Goal: Find specific page/section: Find specific page/section

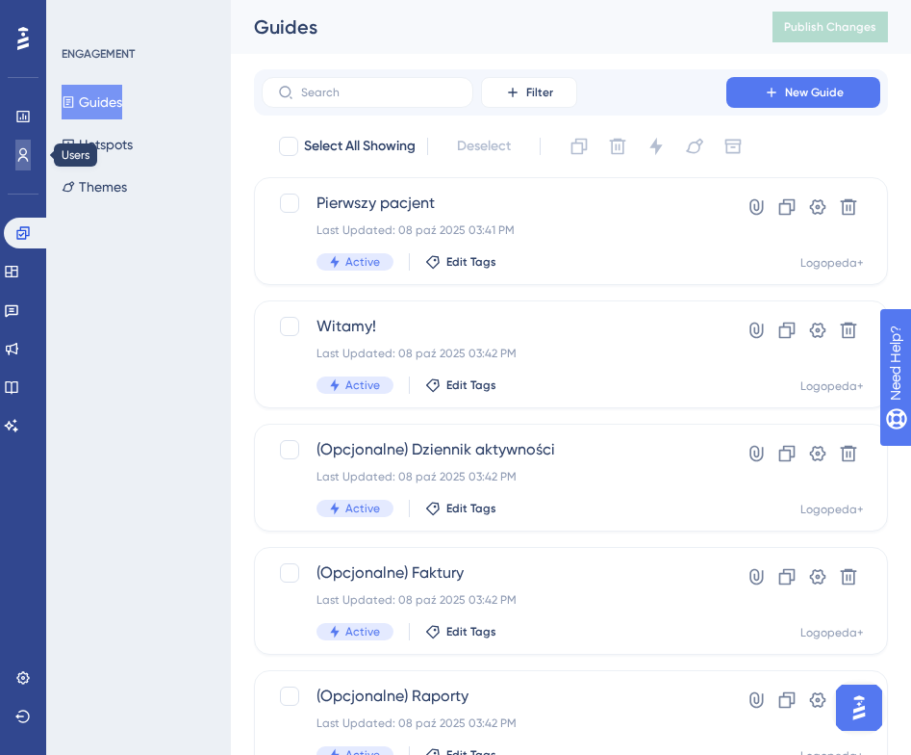
click at [22, 162] on icon at bounding box center [22, 154] width 15 height 15
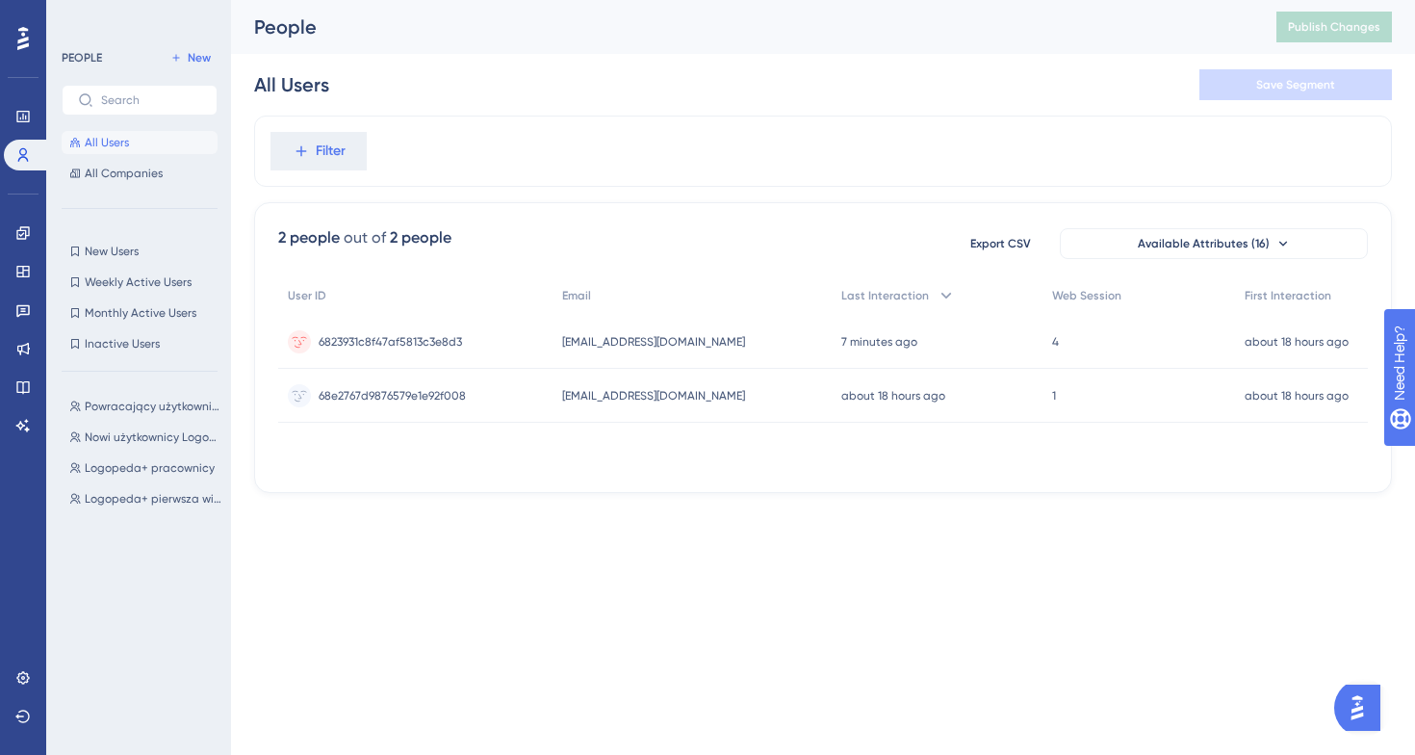
click at [140, 422] on div "Powracający użytkownicy Logopeda+ Powracający użytkownicy Logopeda+ Nowi użytko…" at bounding box center [145, 553] width 167 height 333
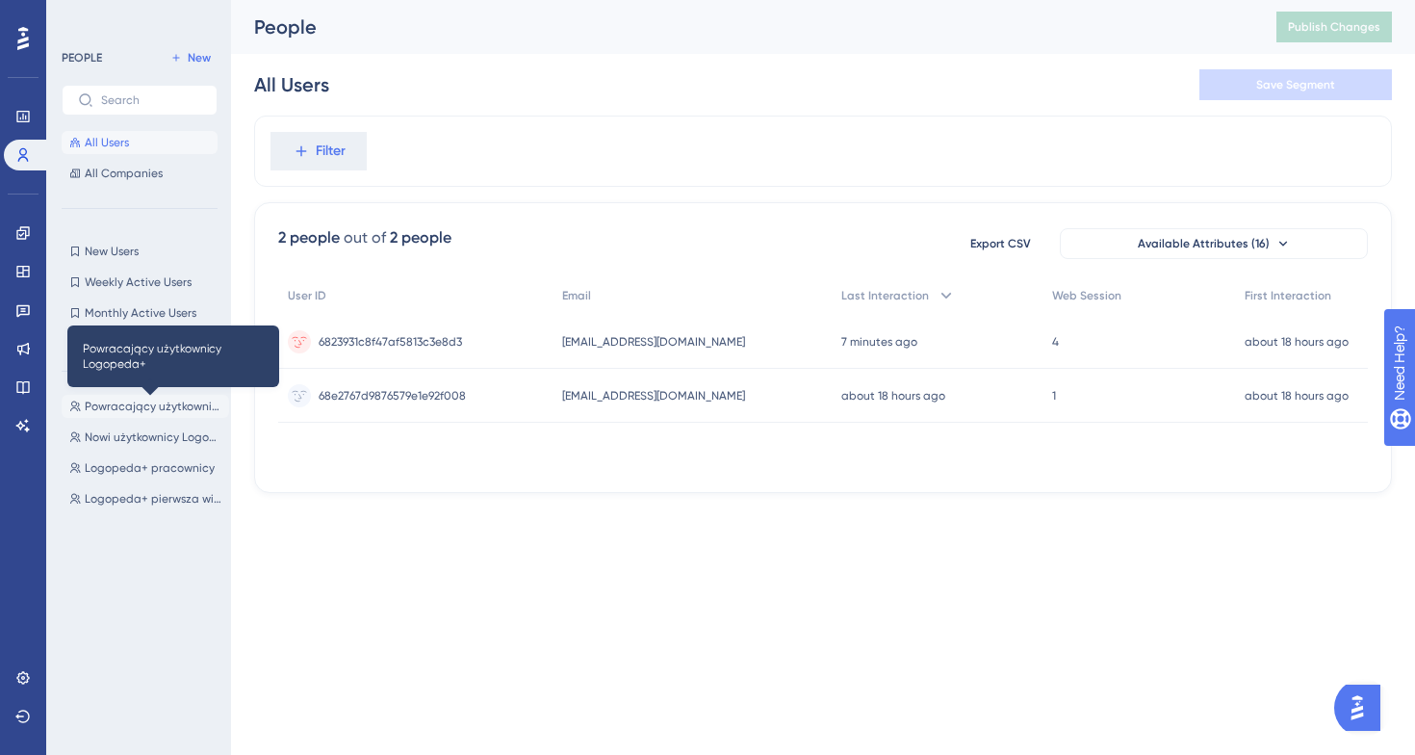
click at [146, 407] on span "Powracający użytkownicy Logopeda+" at bounding box center [153, 405] width 137 height 15
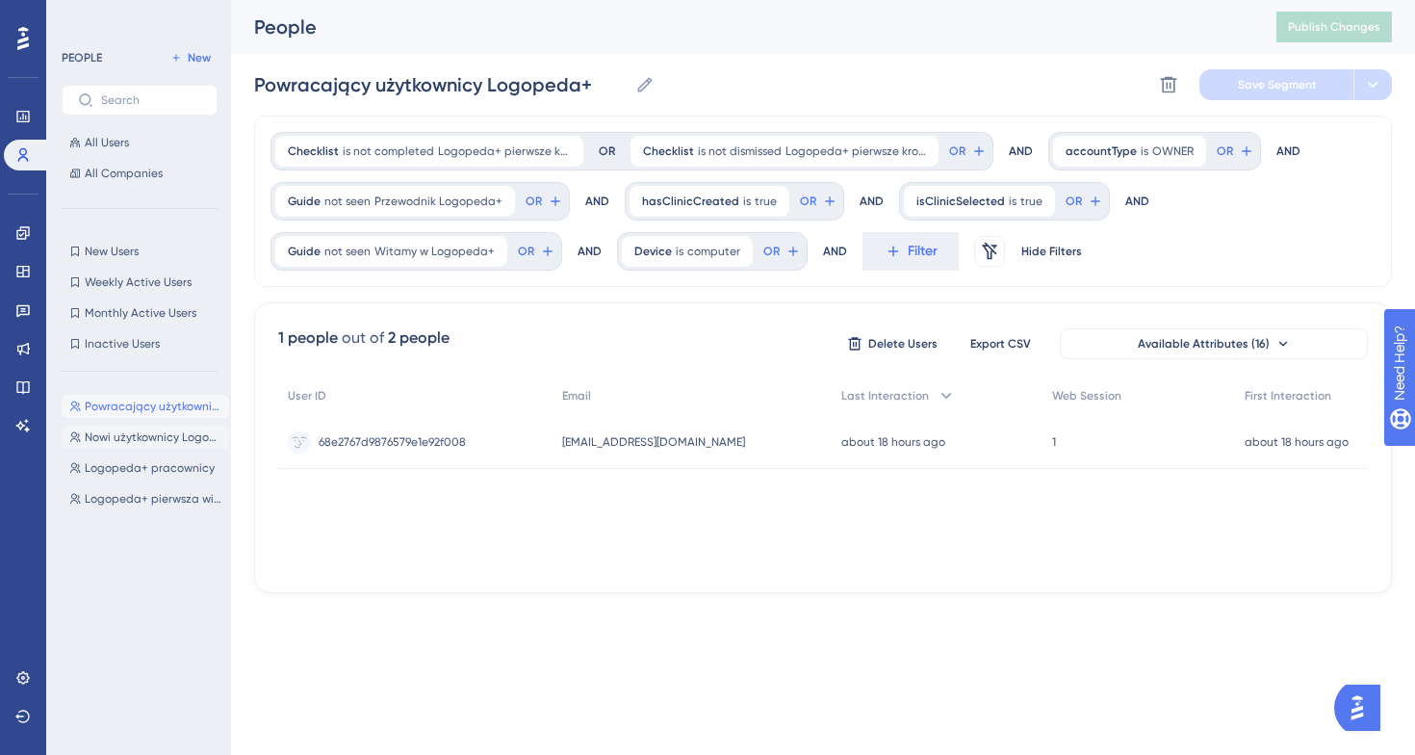
click at [138, 447] on button "Nowi użytkownicy Logopeda+ Nowi użytkownicy Logopeda+" at bounding box center [145, 436] width 167 height 23
type input "Nowi użytkownicy Logopeda+"
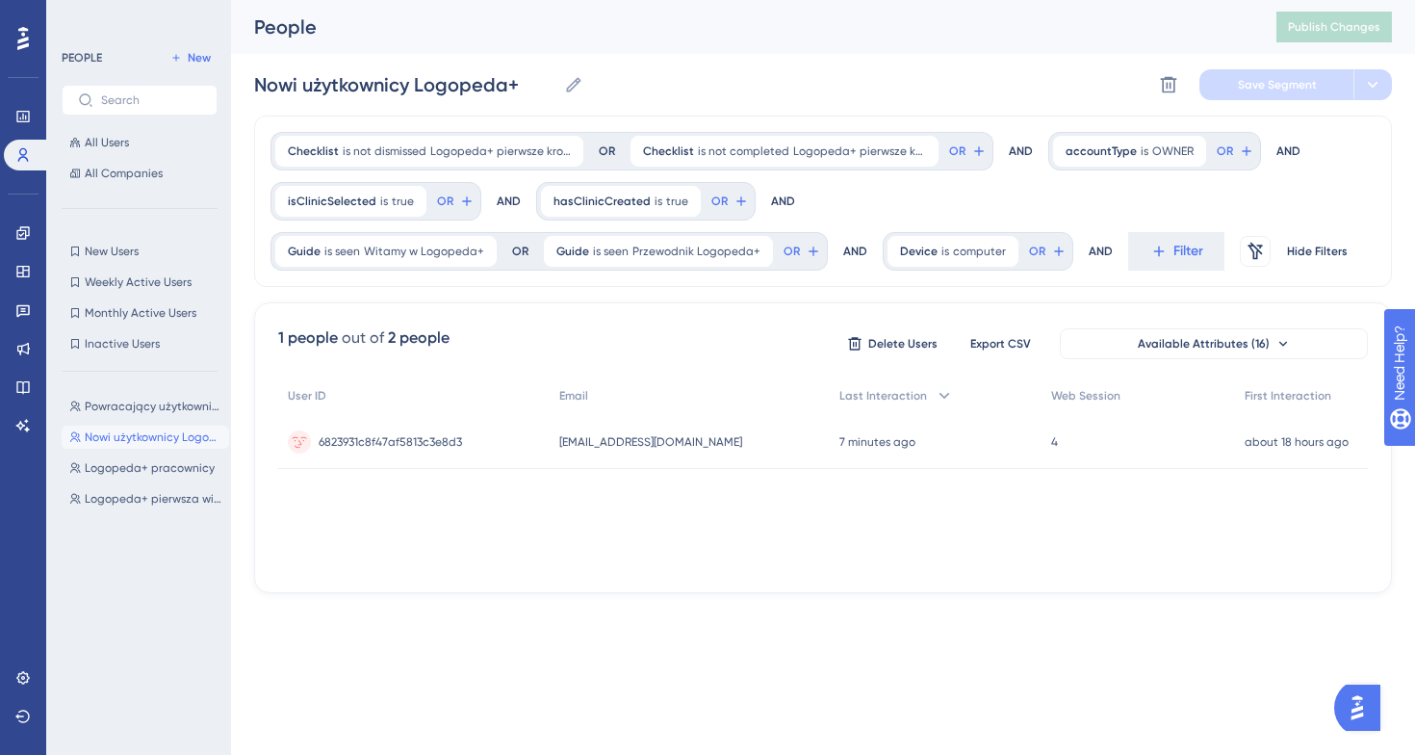
click at [149, 485] on div "Powracający użytkownicy Logopeda+ Powracający użytkownicy Logopeda+ Nowi użytko…" at bounding box center [145, 553] width 167 height 333
click at [169, 254] on button "New Users New Users" at bounding box center [140, 251] width 156 height 23
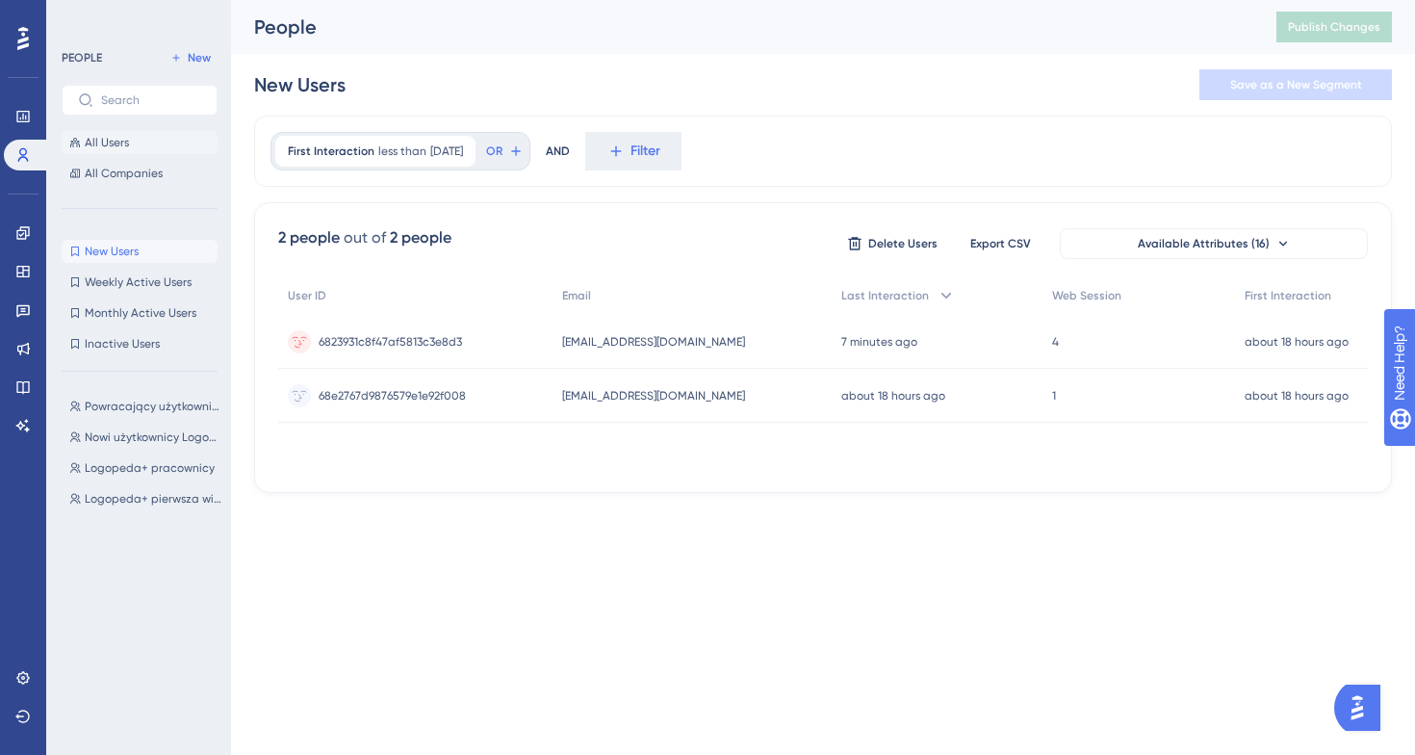
click at [174, 141] on button "All Users" at bounding box center [140, 142] width 156 height 23
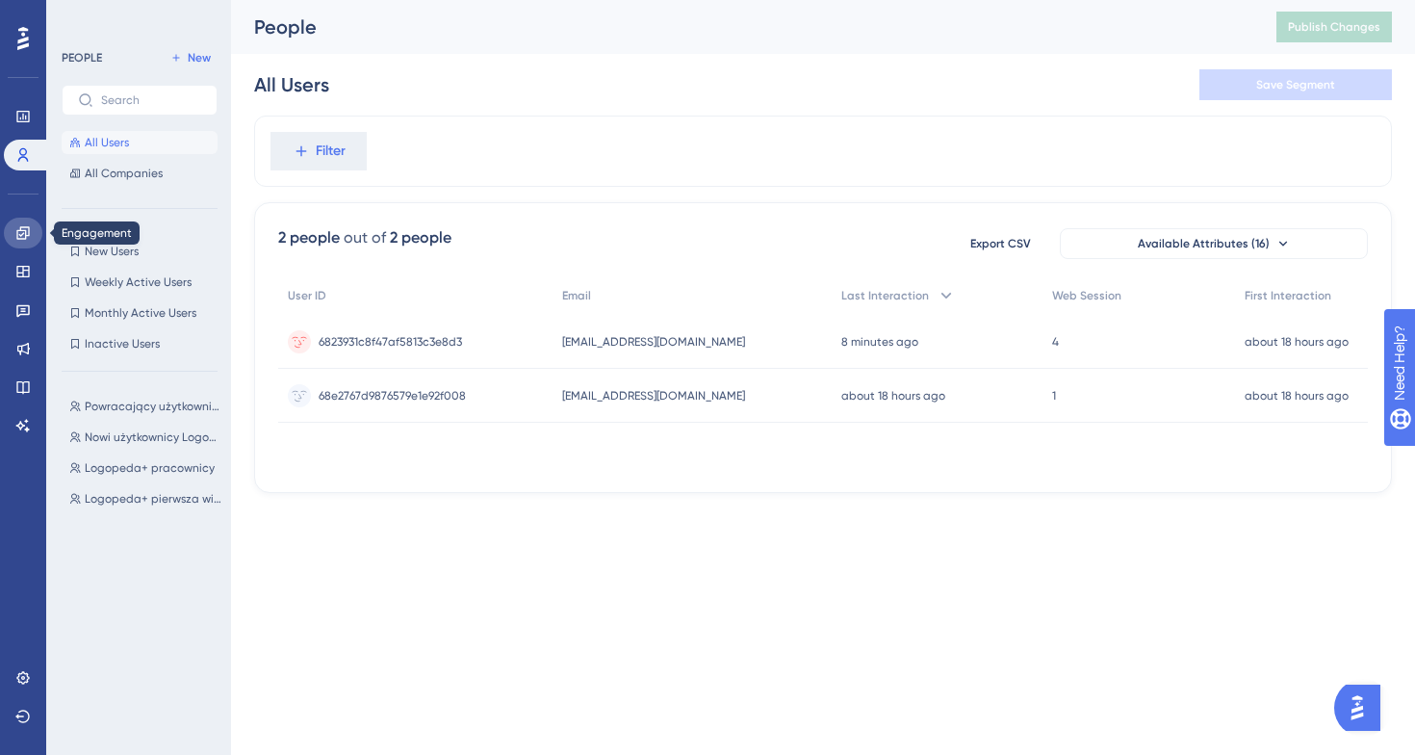
click at [32, 233] on link at bounding box center [23, 233] width 38 height 31
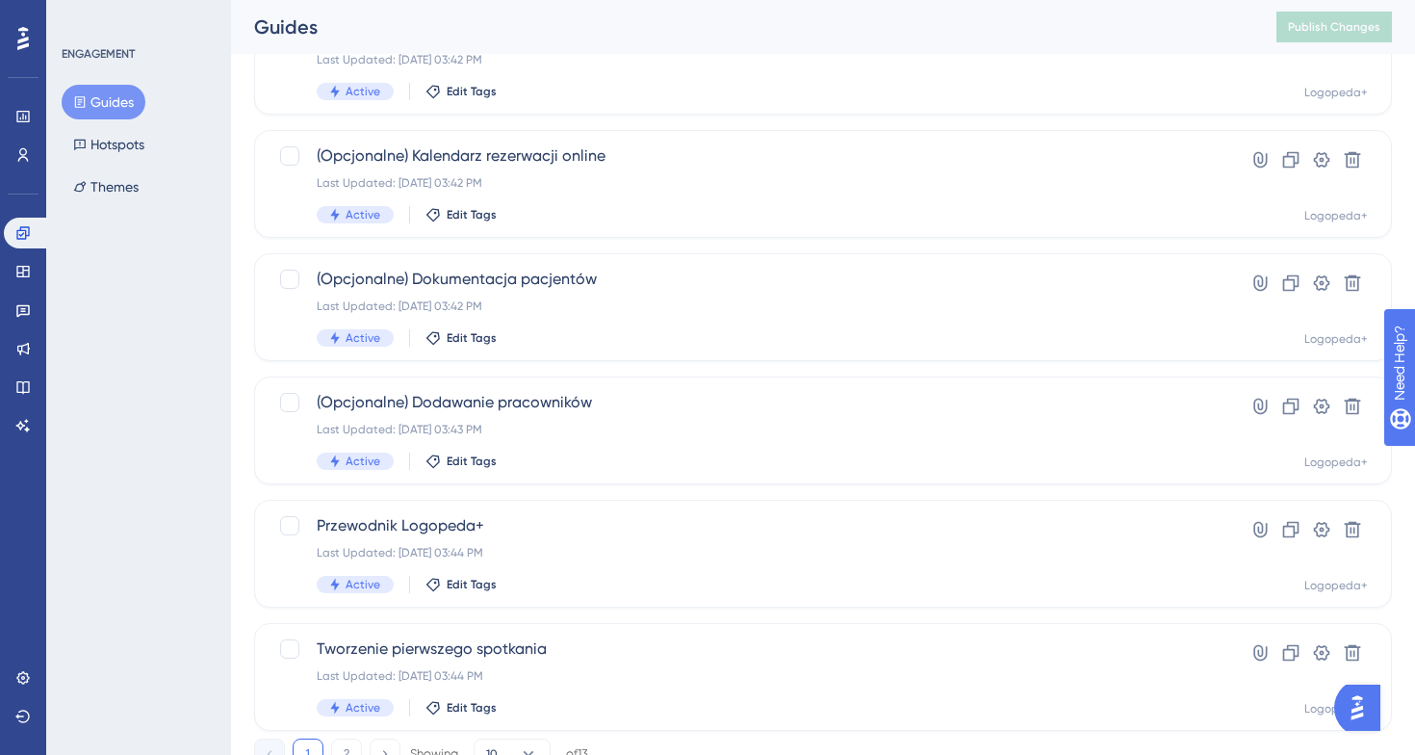
scroll to position [739, 0]
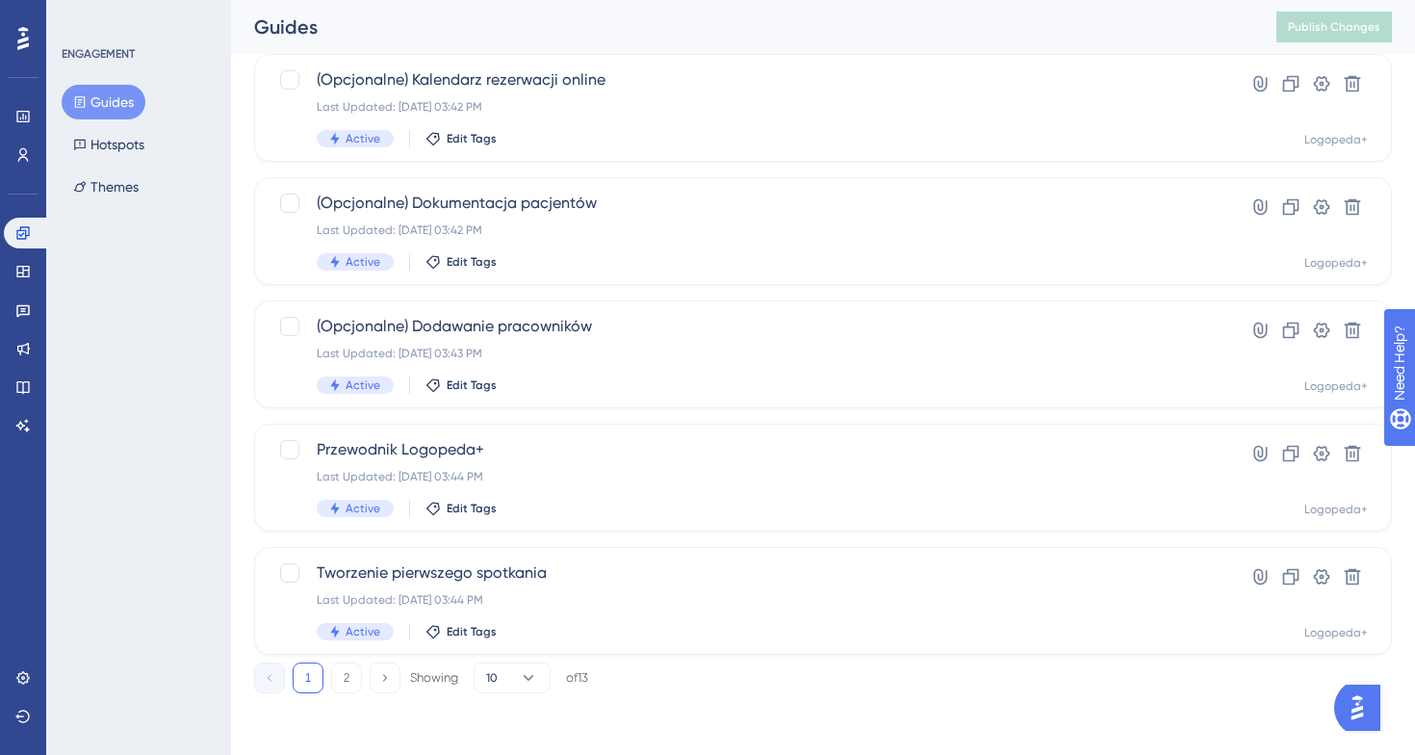
click at [202, 164] on div "Guides Hotspots Themes" at bounding box center [140, 144] width 156 height 119
